Goal: Information Seeking & Learning: Learn about a topic

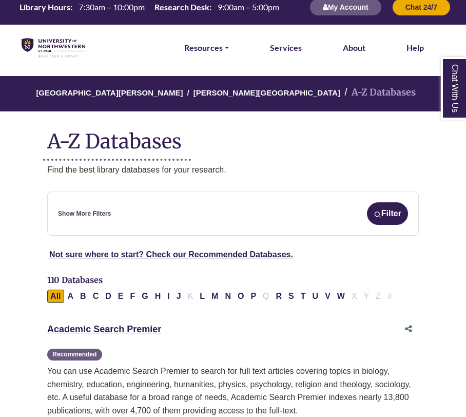
scroll to position [12, 0]
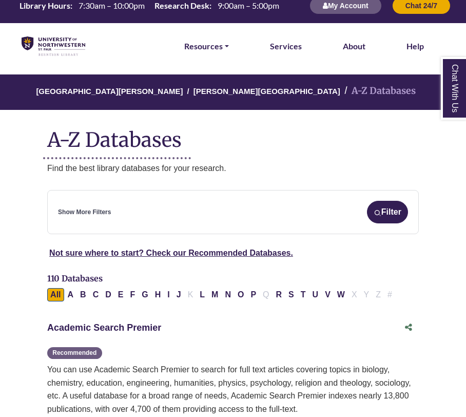
click at [131, 329] on link "Academic Search Premier This link opens in a new window" at bounding box center [104, 327] width 114 height 10
click at [109, 331] on link "Academic Search Premier This link opens in a new window" at bounding box center [104, 327] width 114 height 10
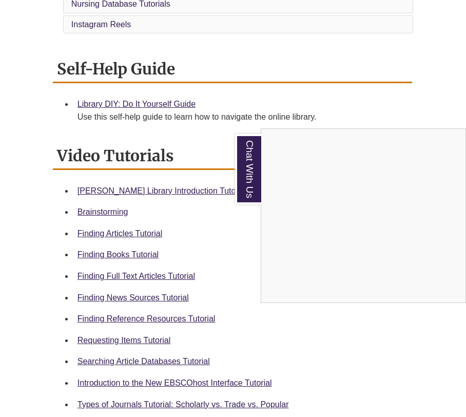
scroll to position [383, 0]
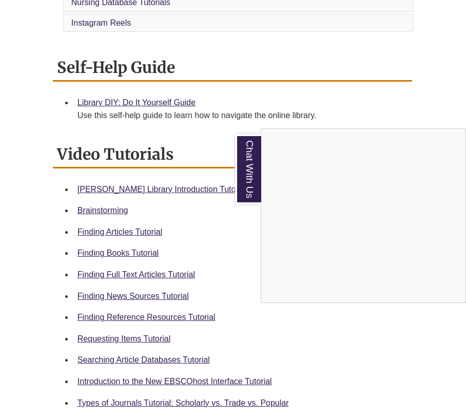
click at [232, 367] on div "Chat With Us" at bounding box center [233, 208] width 466 height 417
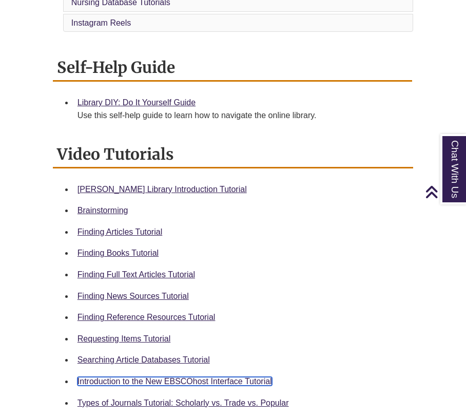
click at [221, 377] on link "Introduction to the New EBSCOhost Interface Tutorial" at bounding box center [175, 381] width 195 height 9
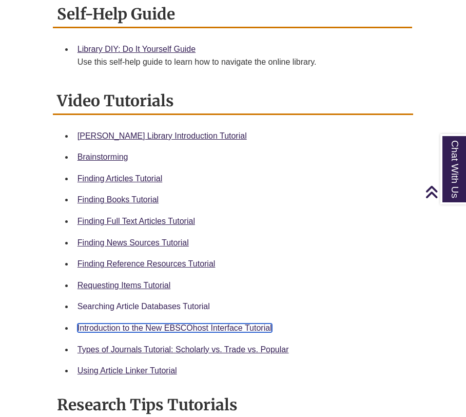
scroll to position [440, 0]
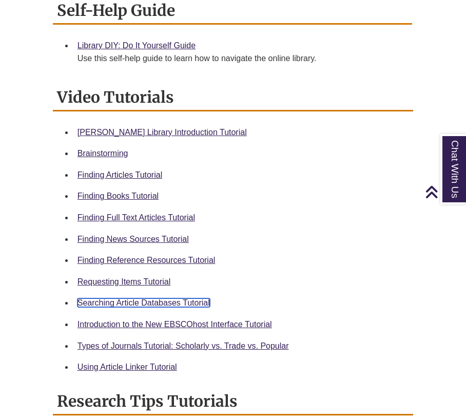
click at [167, 298] on link "Searching Article Databases Tutorial" at bounding box center [144, 302] width 132 height 9
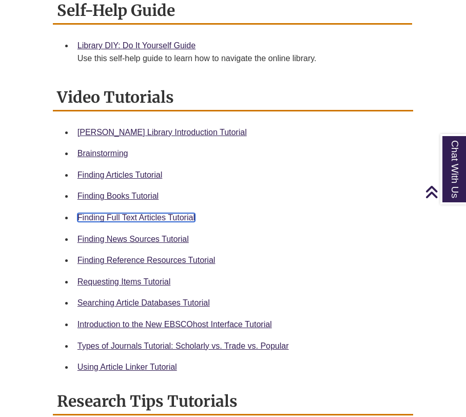
click at [174, 213] on link "Finding Full Text Articles Tutorial" at bounding box center [137, 217] width 118 height 9
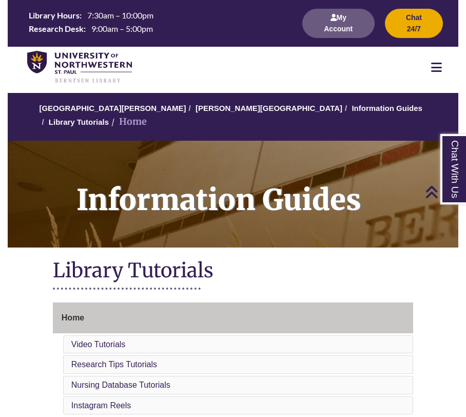
scroll to position [438, 0]
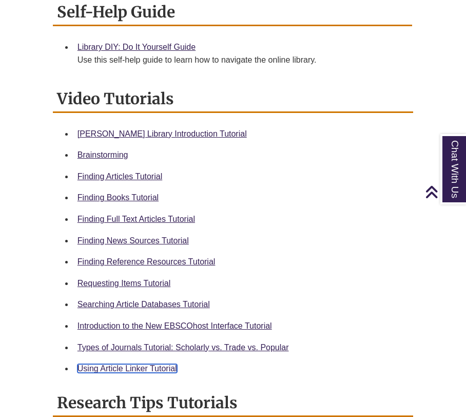
click at [121, 364] on link "Using Article Linker Tutorial" at bounding box center [128, 368] width 100 height 9
